Goal: Information Seeking & Learning: Learn about a topic

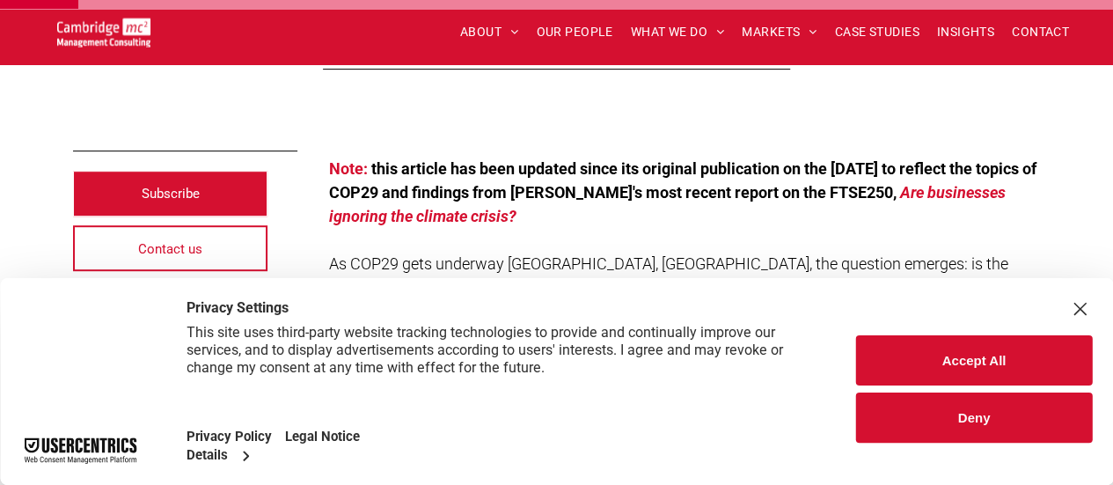
scroll to position [360, 0]
click at [1073, 305] on div "Close Layer" at bounding box center [1079, 308] width 25 height 25
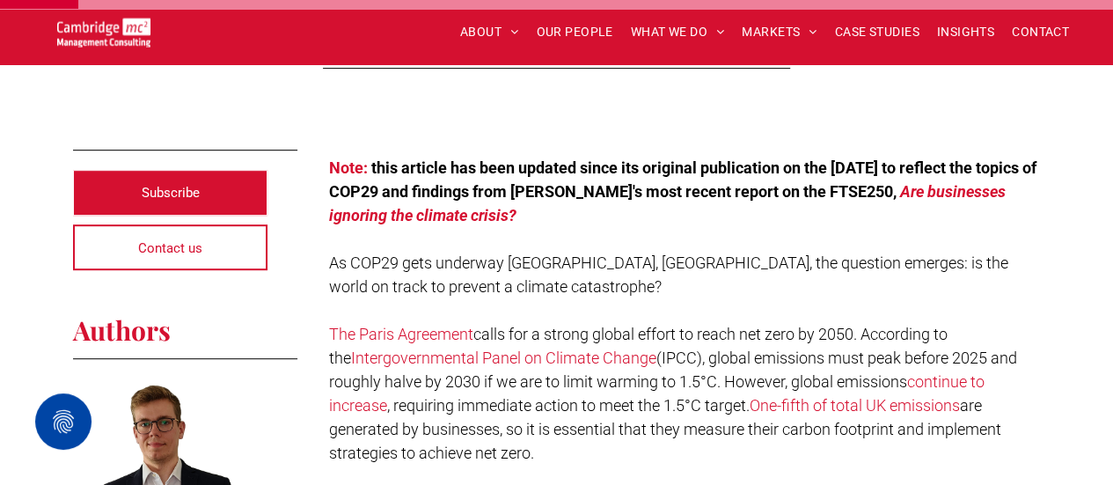
click at [751, 230] on p at bounding box center [684, 239] width 711 height 24
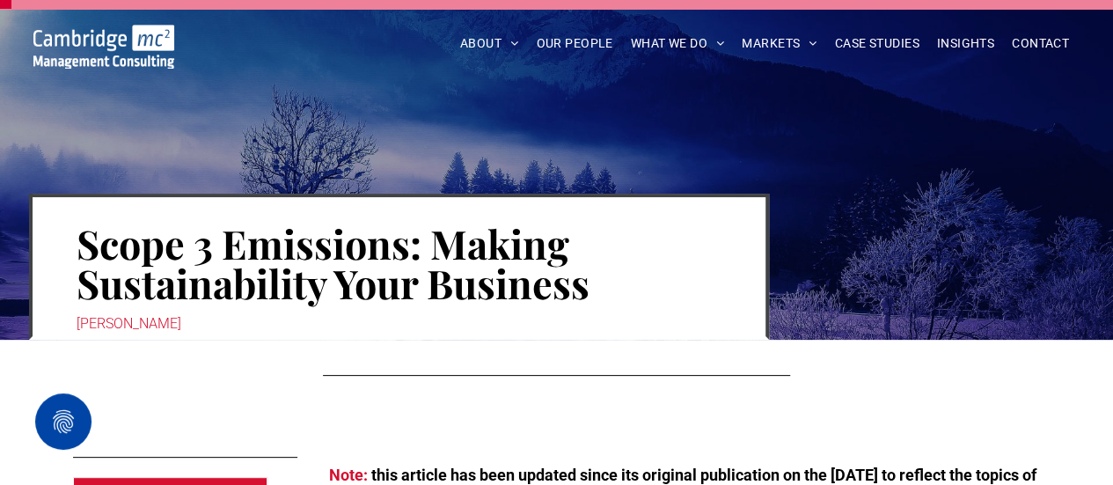
scroll to position [753, 0]
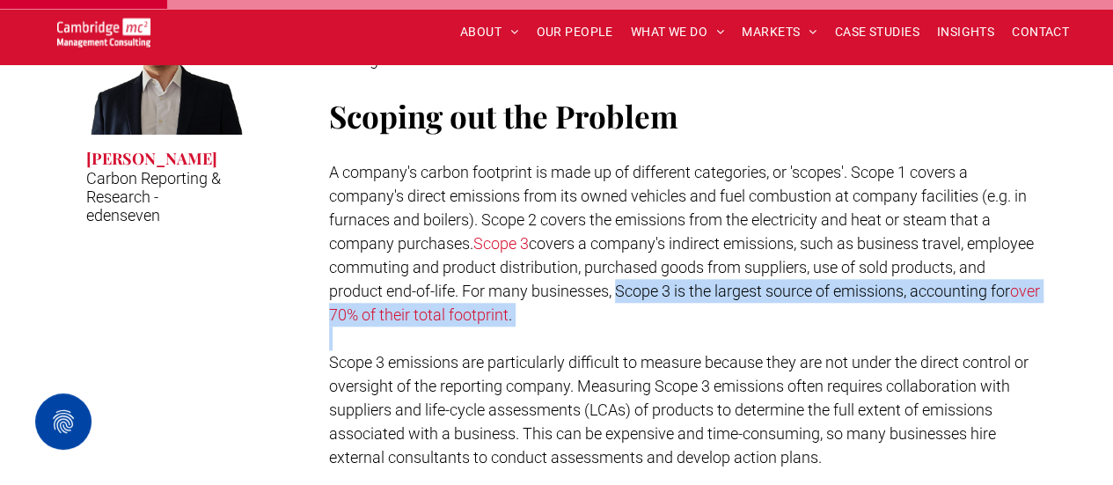
drag, startPoint x: 590, startPoint y: 326, endPoint x: 642, endPoint y: 299, distance: 58.6
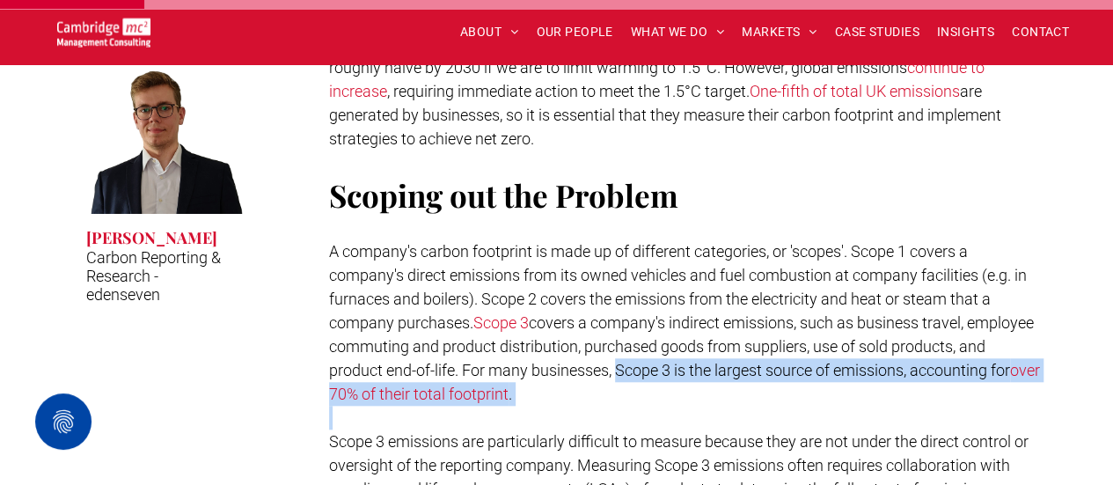
scroll to position [681, 0]
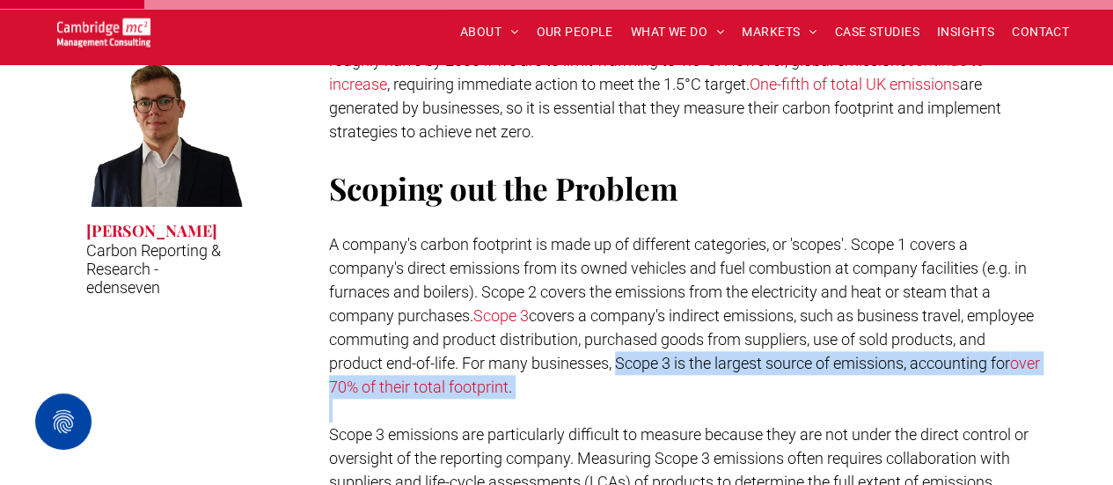
copy p "Scope 3 is the largest source of emissions, accounting for over 70% of their to…"
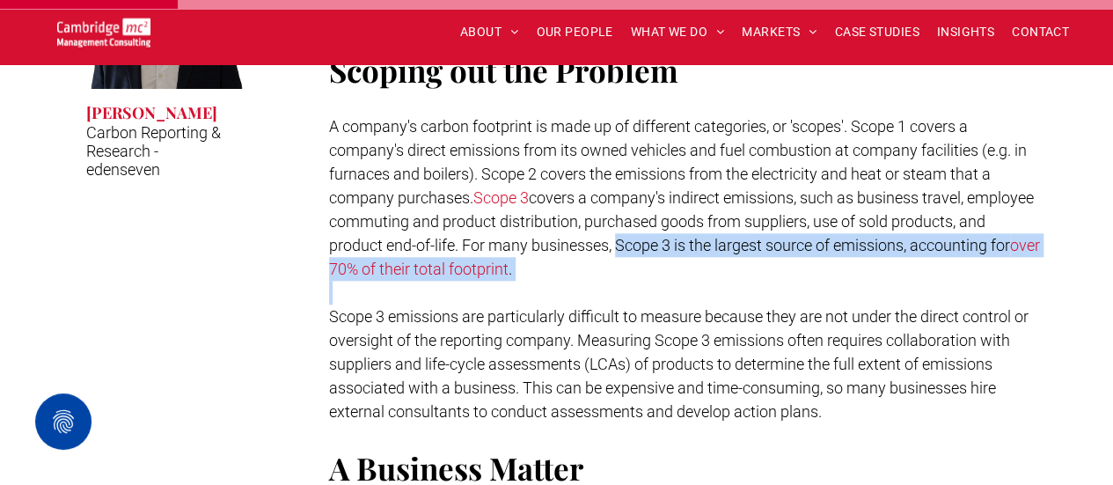
scroll to position [799, 0]
copy p "Scope 3 is the largest source of emissions, accounting for over 70% of their to…"
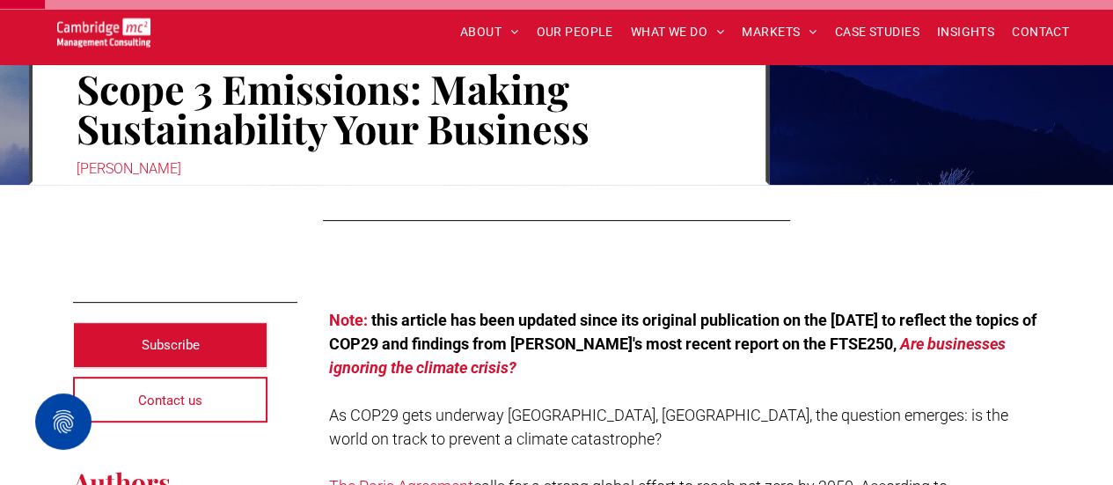
scroll to position [178, 0]
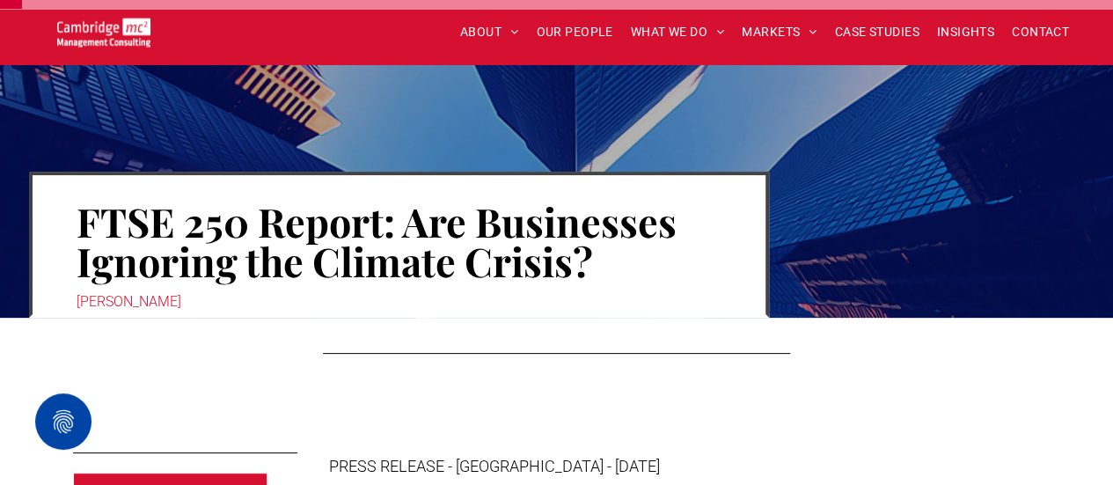
scroll to position [124, 0]
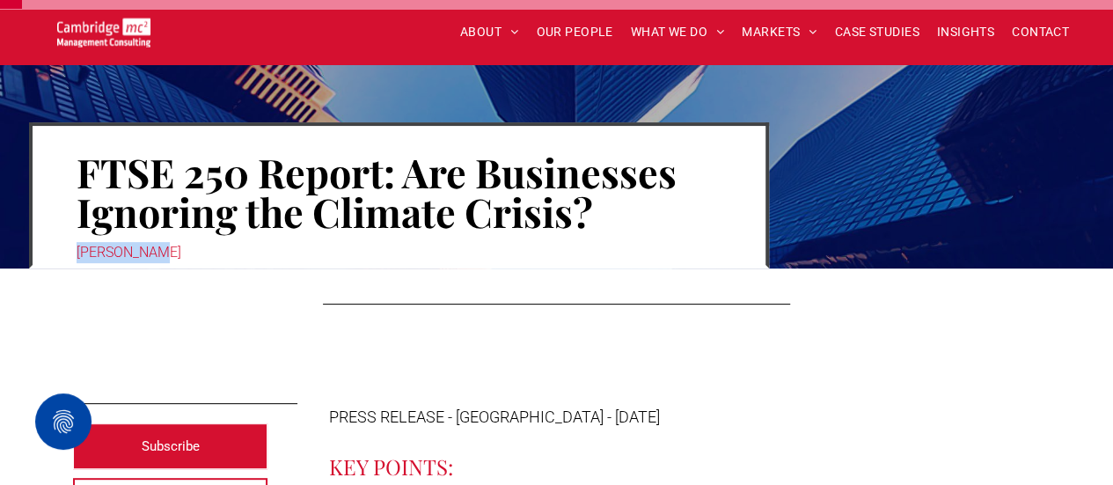
drag, startPoint x: 169, startPoint y: 252, endPoint x: 68, endPoint y: 253, distance: 101.1
click at [68, 253] on div "FTSE 250 Report: Are Businesses Ignoring the Climate Crisis? [PERSON_NAME]" at bounding box center [399, 195] width 740 height 146
copy div "[PERSON_NAME]"
